Goal: Find specific page/section

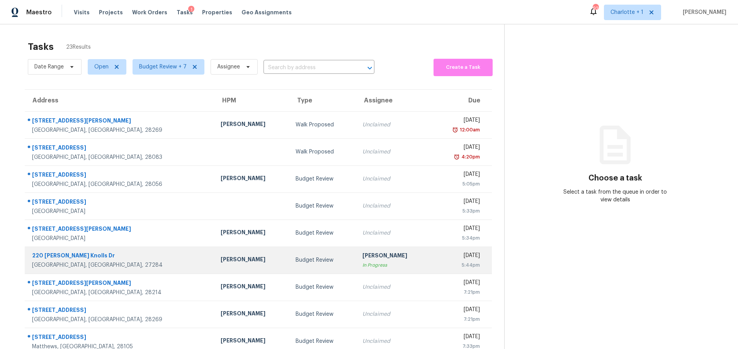
click at [115, 266] on div "[GEOGRAPHIC_DATA], [GEOGRAPHIC_DATA], 27284" at bounding box center [120, 265] width 176 height 8
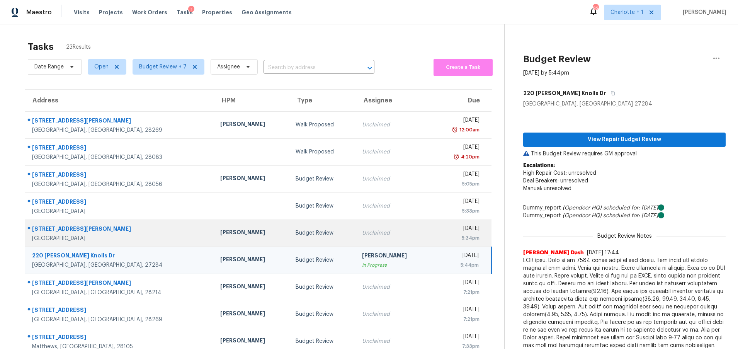
click at [136, 236] on div "[GEOGRAPHIC_DATA]" at bounding box center [120, 239] width 176 height 8
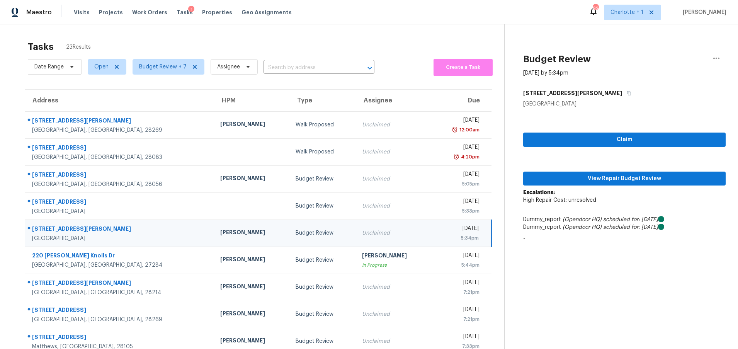
click at [220, 233] on div "[PERSON_NAME]" at bounding box center [251, 233] width 63 height 10
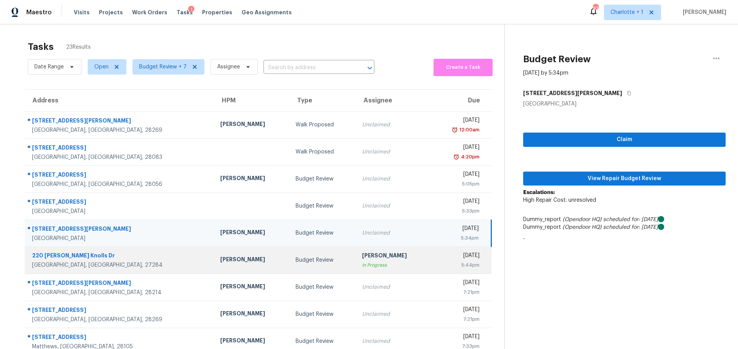
click at [149, 262] on div "[GEOGRAPHIC_DATA], [GEOGRAPHIC_DATA], 27284" at bounding box center [120, 265] width 176 height 8
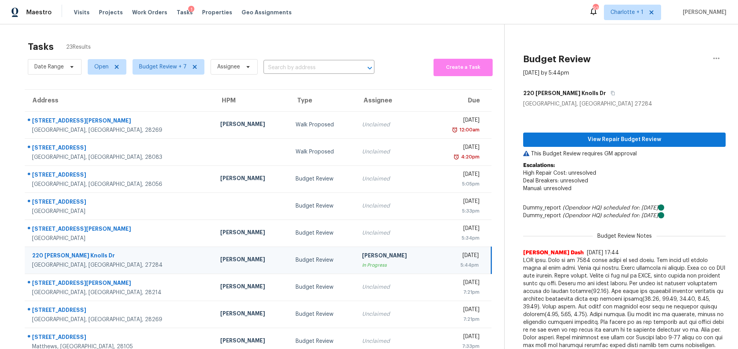
click at [159, 262] on div "[GEOGRAPHIC_DATA], [GEOGRAPHIC_DATA], 27284" at bounding box center [120, 265] width 176 height 8
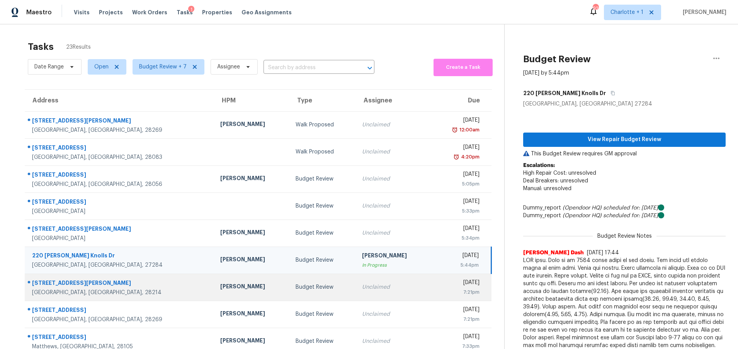
scroll to position [59, 0]
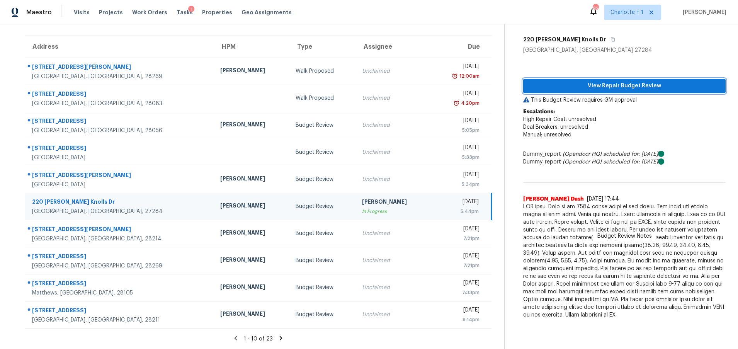
click at [612, 81] on span "View Repair Budget Review" at bounding box center [625, 86] width 190 height 10
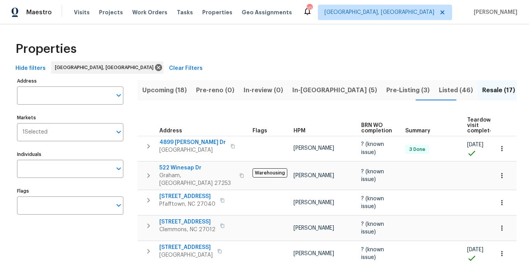
drag, startPoint x: 238, startPoint y: 41, endPoint x: 449, endPoint y: 58, distance: 211.8
click at [238, 41] on div "Properties" at bounding box center [264, 49] width 504 height 25
click at [276, 39] on div "Properties" at bounding box center [264, 49] width 504 height 25
